Goal: Check status: Check status

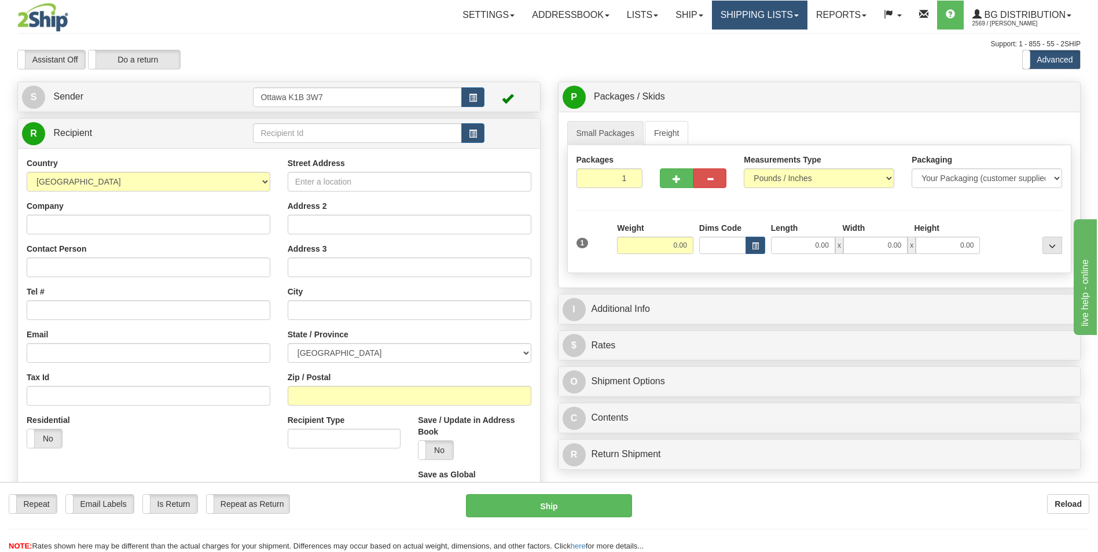
click at [761, 12] on link "Shipping lists" at bounding box center [760, 15] width 96 height 29
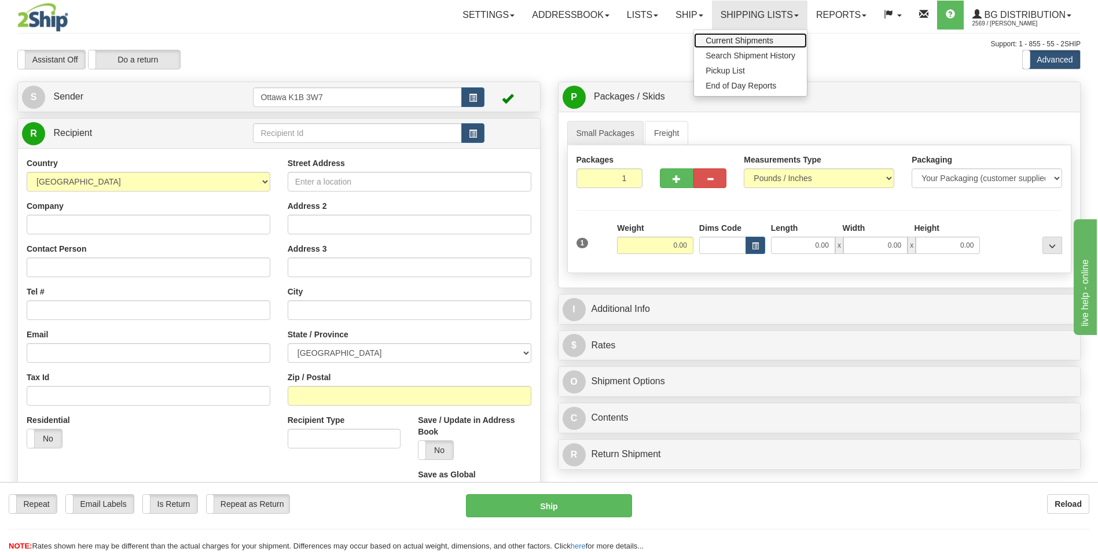
click at [721, 35] on link "Current Shipments" at bounding box center [750, 40] width 113 height 15
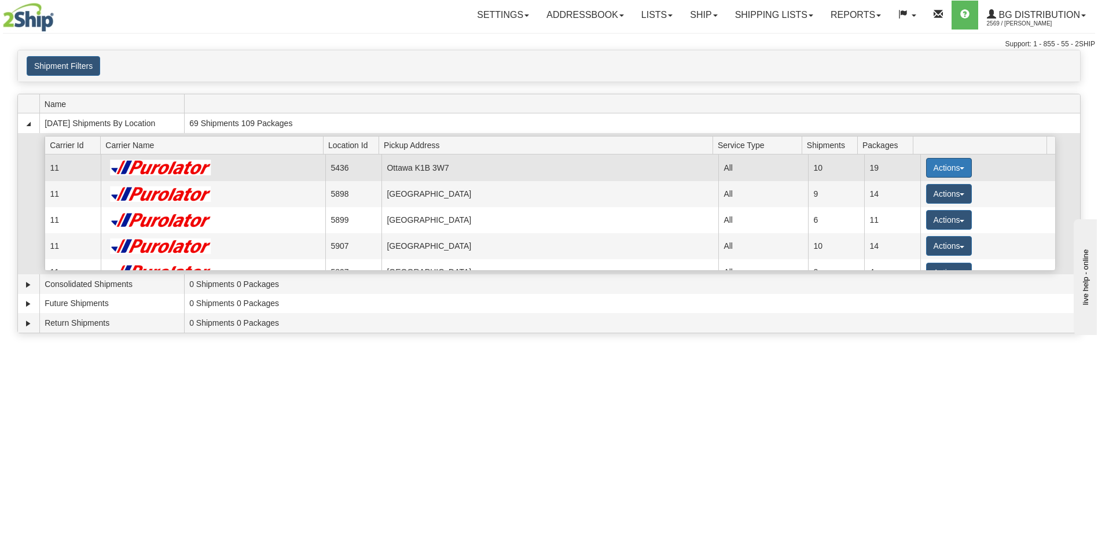
click at [957, 163] on button "Actions" at bounding box center [949, 168] width 46 height 20
drag, startPoint x: 929, startPoint y: 190, endPoint x: 918, endPoint y: 178, distance: 16.4
click at [929, 190] on link "Details" at bounding box center [925, 189] width 93 height 15
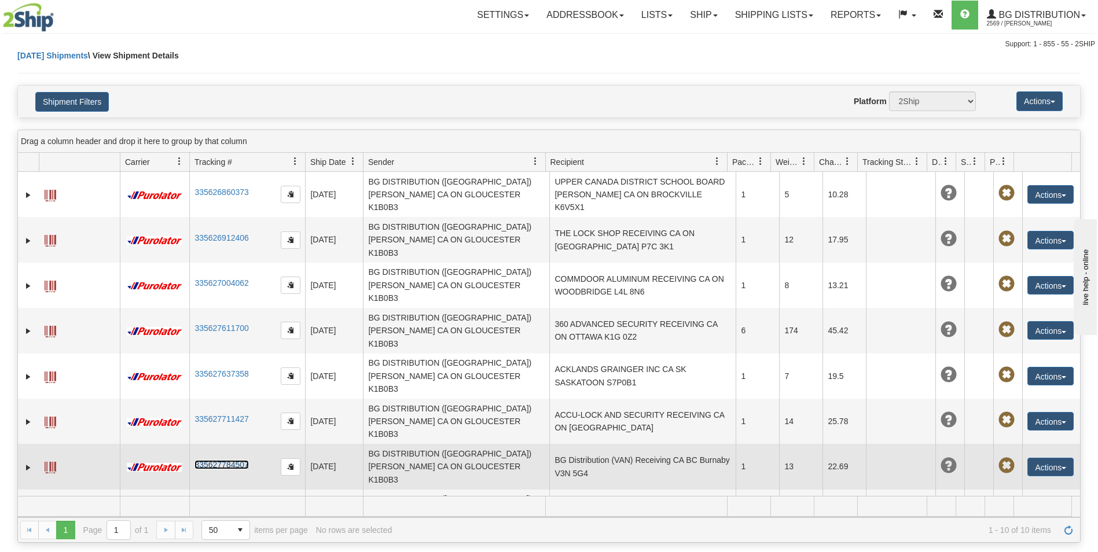
click at [240, 460] on link "335627784507" at bounding box center [222, 464] width 54 height 9
